Goal: Navigation & Orientation: Find specific page/section

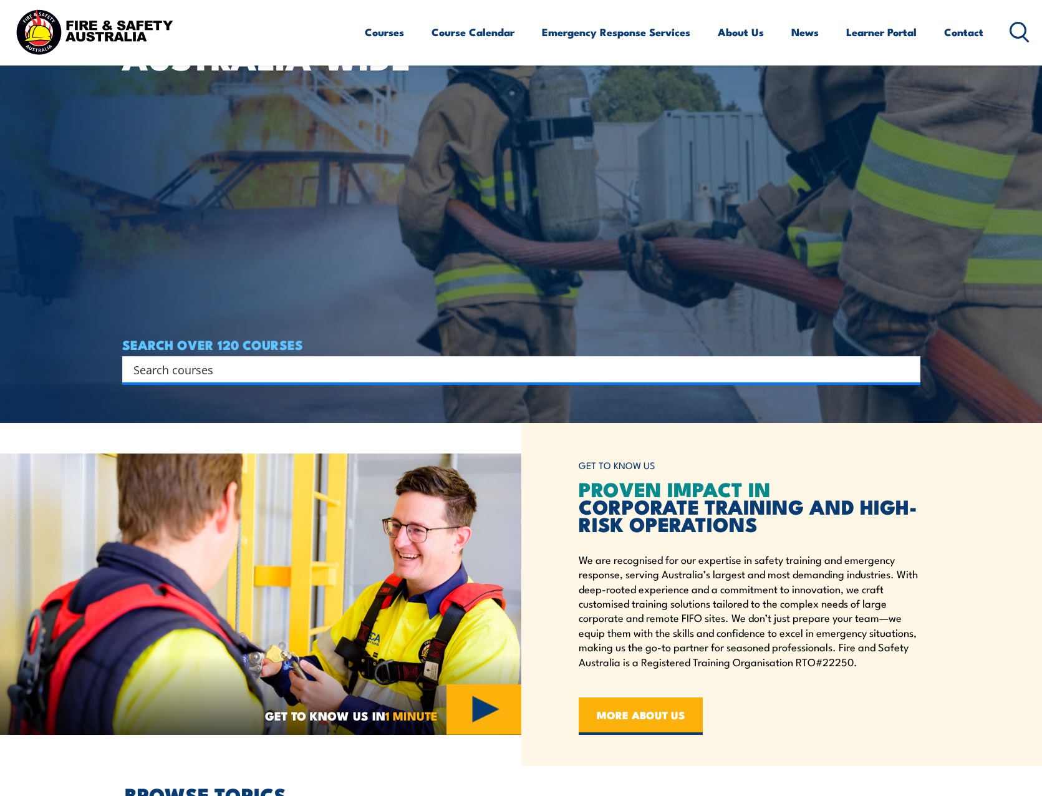
scroll to position [374, 0]
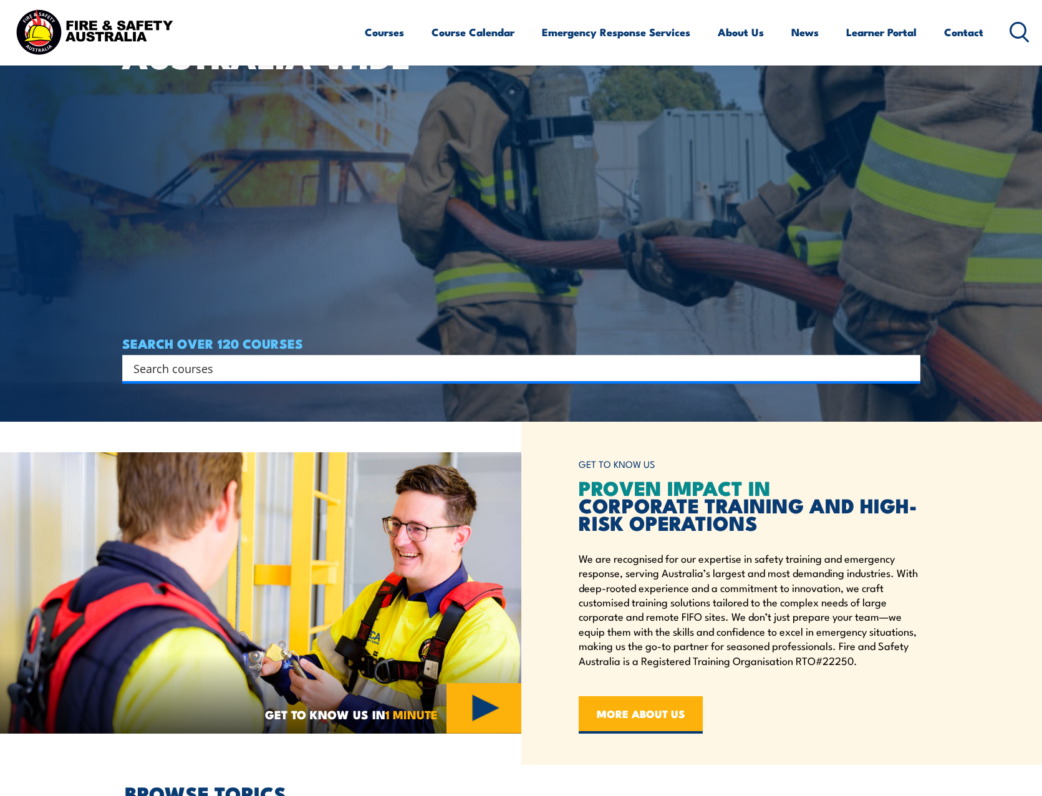
click at [816, 357] on div "Search" at bounding box center [521, 368] width 798 height 26
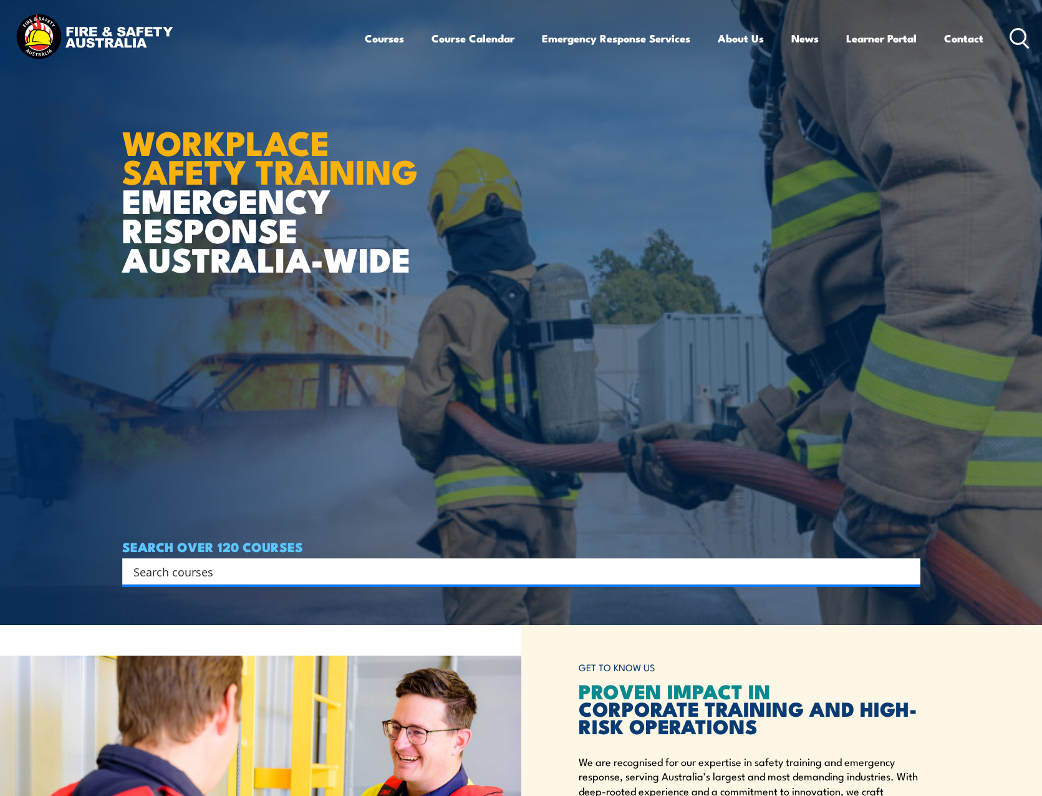
scroll to position [0, 0]
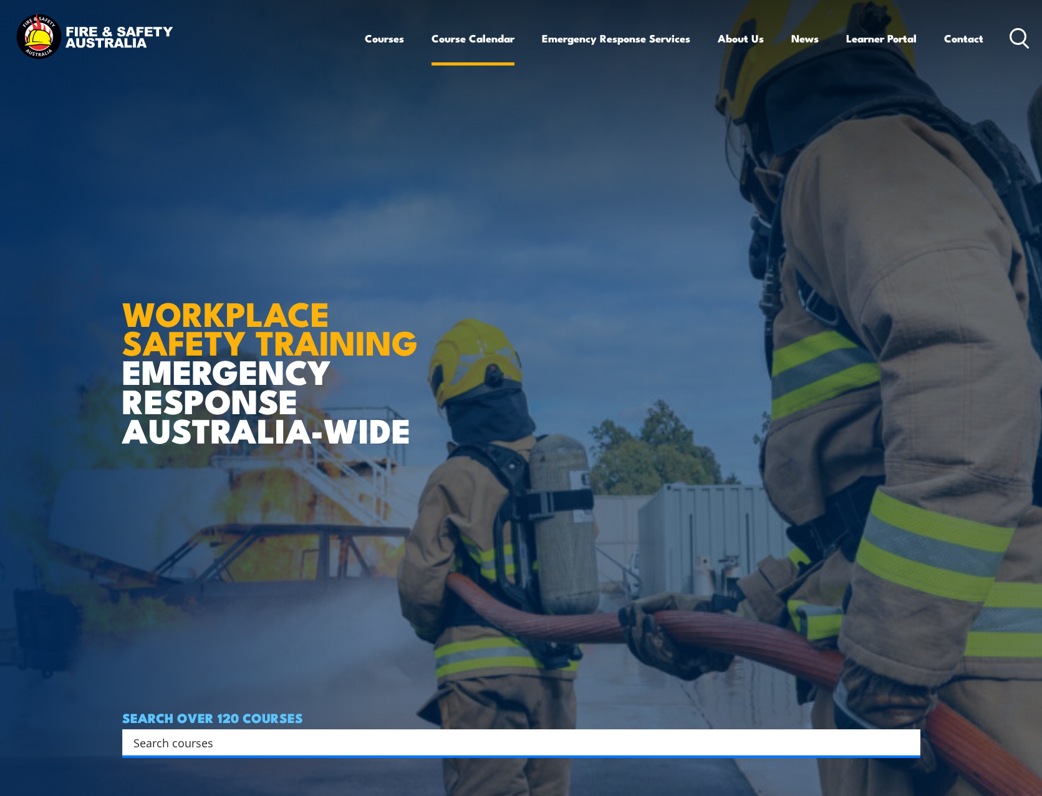
click at [474, 38] on link "Course Calendar" at bounding box center [472, 38] width 83 height 33
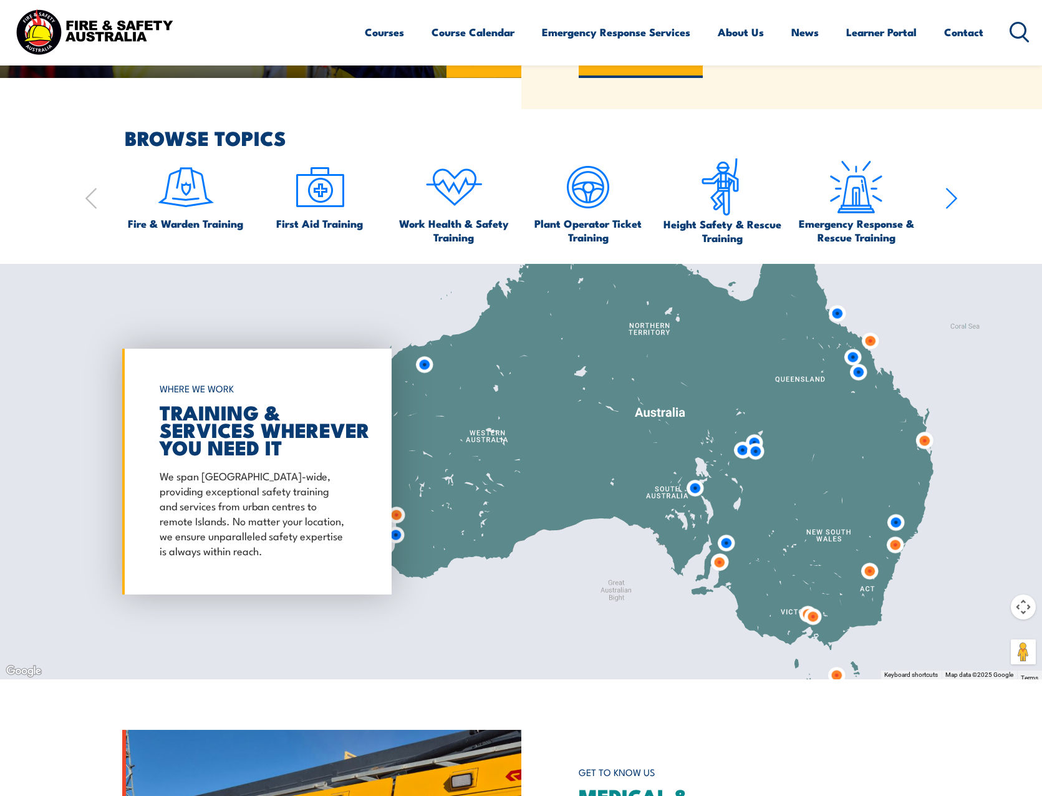
scroll to position [811, 0]
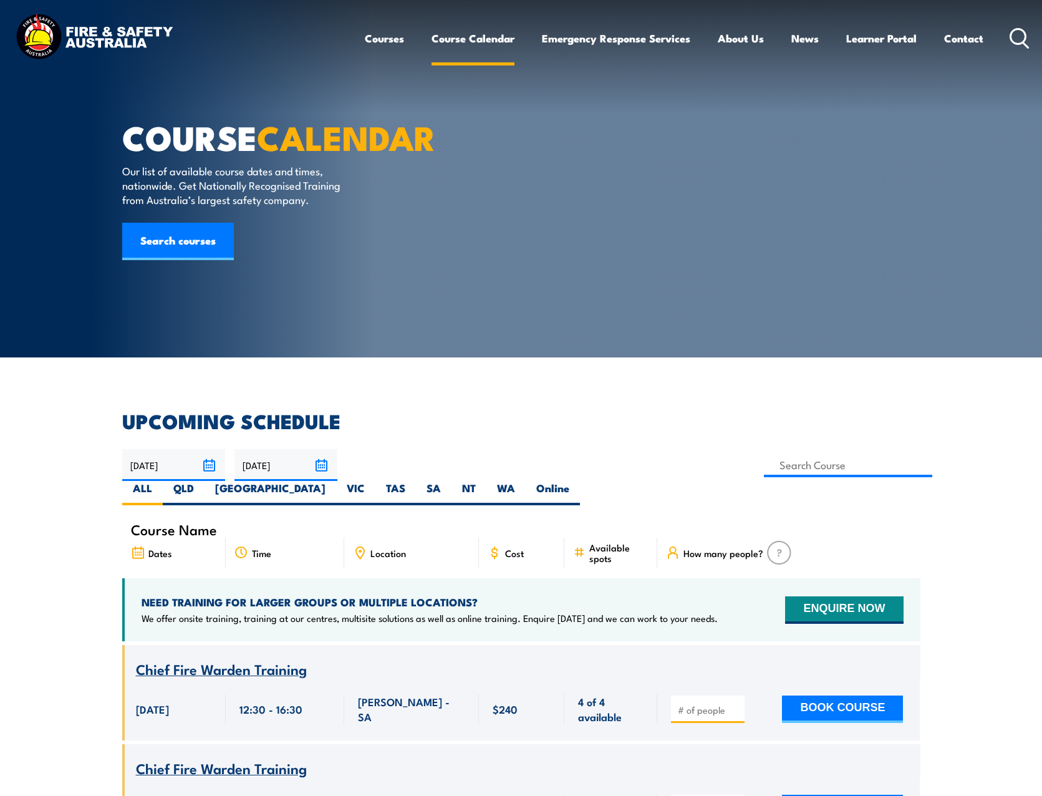
drag, startPoint x: 0, startPoint y: 0, endPoint x: 469, endPoint y: 40, distance: 471.2
click at [469, 40] on link "Course Calendar" at bounding box center [472, 38] width 83 height 33
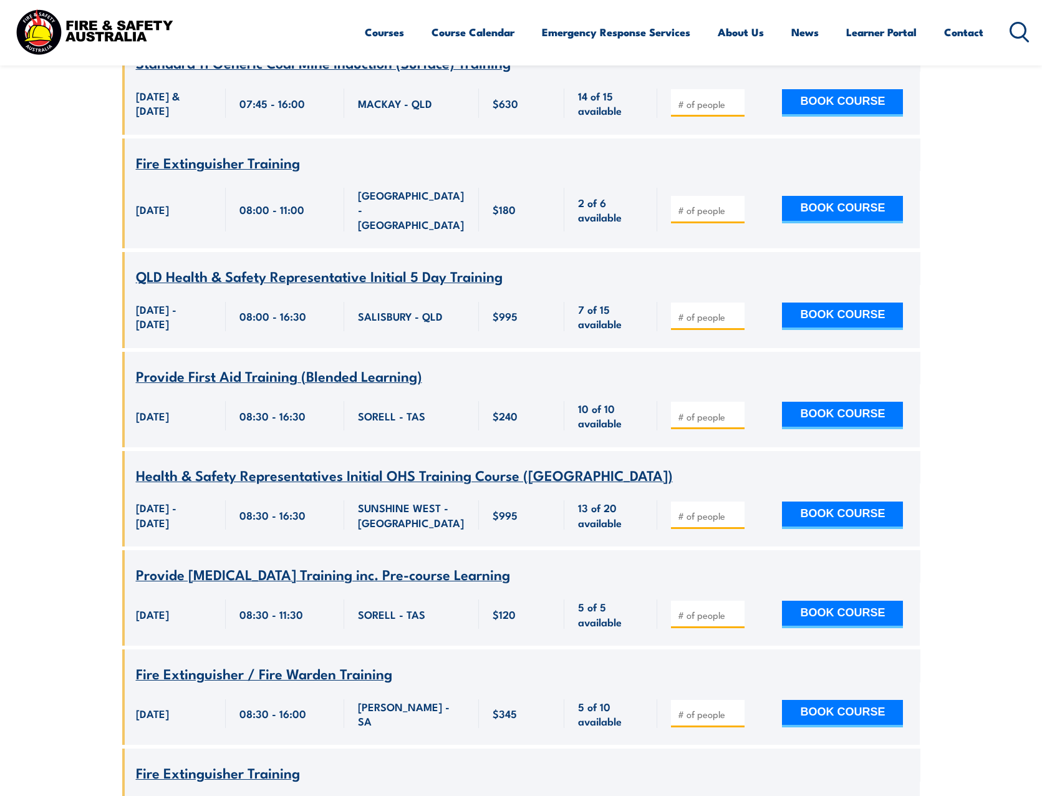
scroll to position [935, 0]
